Goal: Task Accomplishment & Management: Use online tool/utility

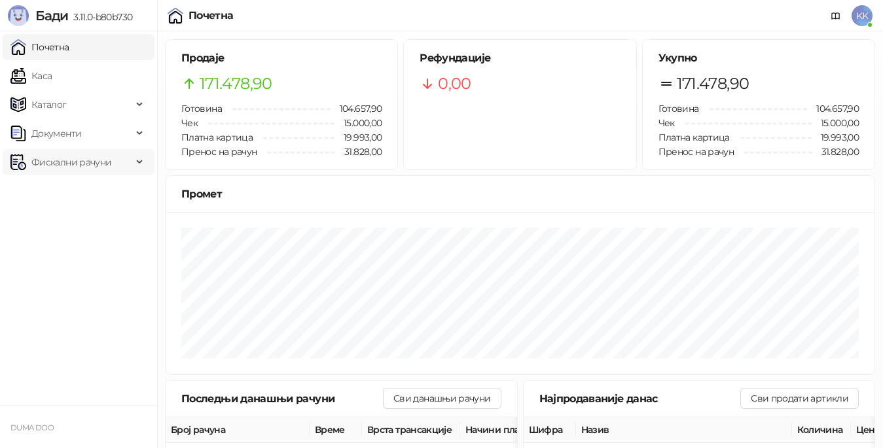
click at [64, 158] on span "Фискални рачуни" at bounding box center [71, 162] width 80 height 26
click at [69, 191] on link "Издати рачуни" at bounding box center [60, 191] width 88 height 26
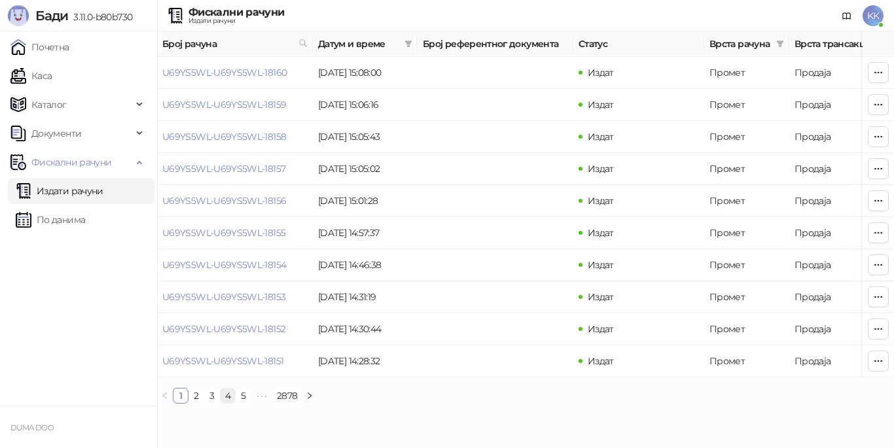
click at [228, 403] on link "4" at bounding box center [228, 396] width 14 height 14
click at [245, 403] on link "5" at bounding box center [243, 396] width 14 height 14
click at [279, 403] on link "7" at bounding box center [280, 396] width 14 height 14
click at [235, 403] on link "6" at bounding box center [233, 396] width 14 height 14
click at [235, 330] on link "U69YS5WL-U69YS5WL-18102" at bounding box center [224, 329] width 124 height 12
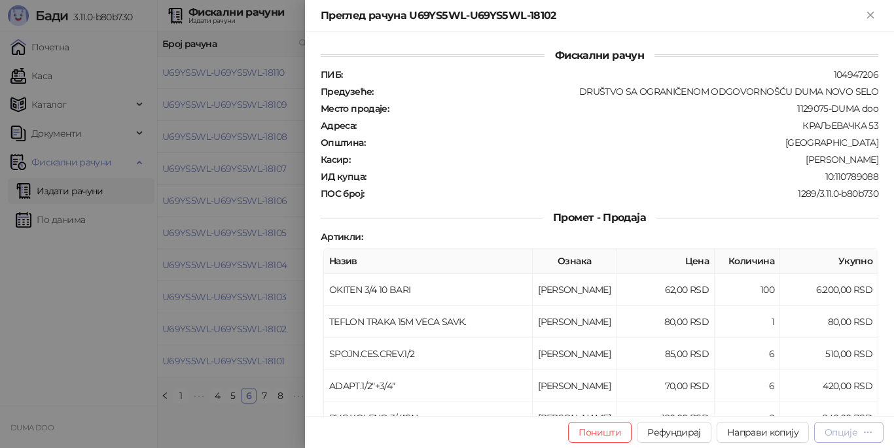
click at [847, 433] on div "Опције" at bounding box center [841, 433] width 33 height 12
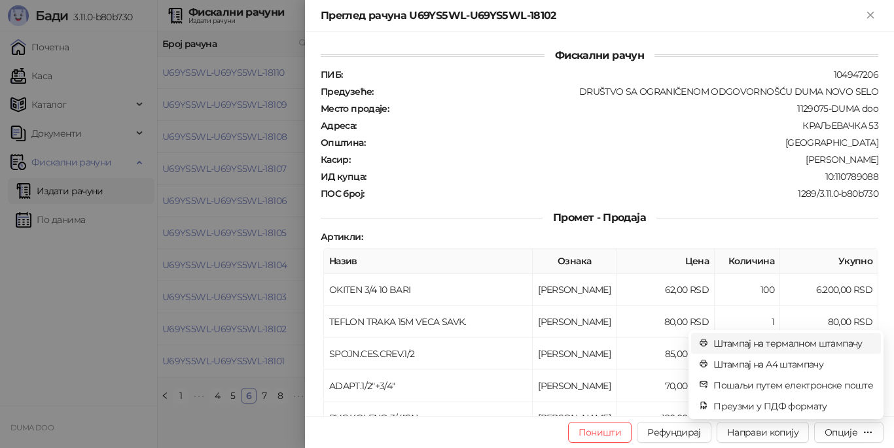
click at [770, 344] on span "Штампај на термалном штампачу" at bounding box center [794, 343] width 160 height 14
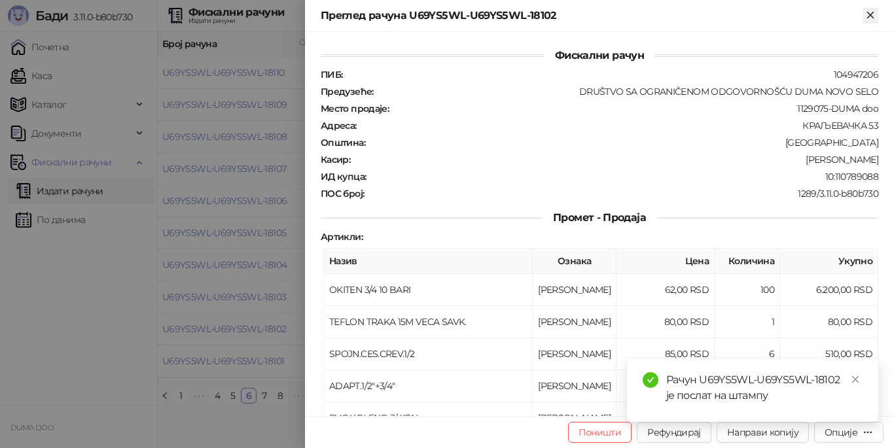
click at [868, 12] on icon "Close" at bounding box center [870, 15] width 6 height 6
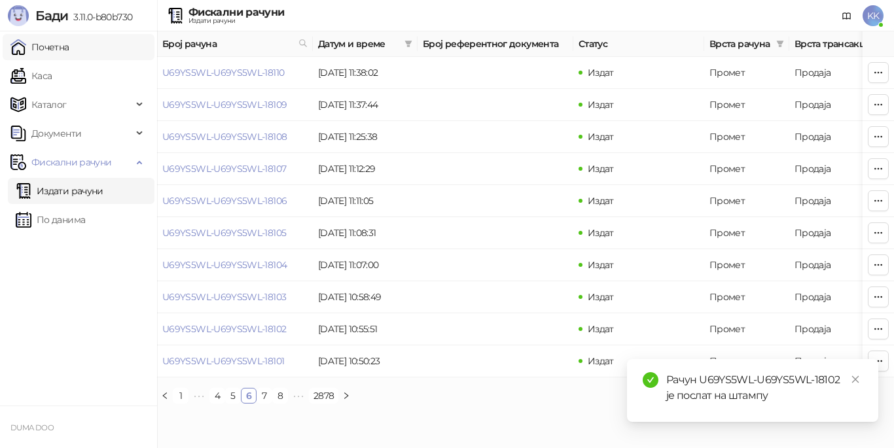
click at [62, 56] on link "Почетна" at bounding box center [39, 47] width 59 height 26
